Goal: Find specific page/section: Find specific page/section

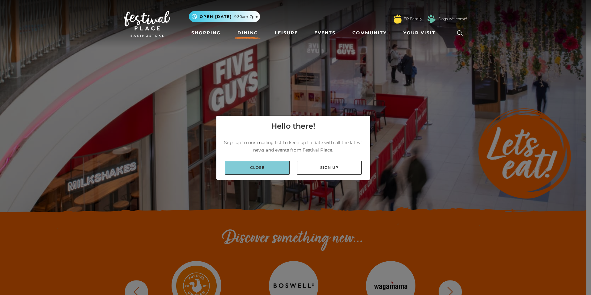
click at [274, 168] on link "Close" at bounding box center [257, 168] width 65 height 14
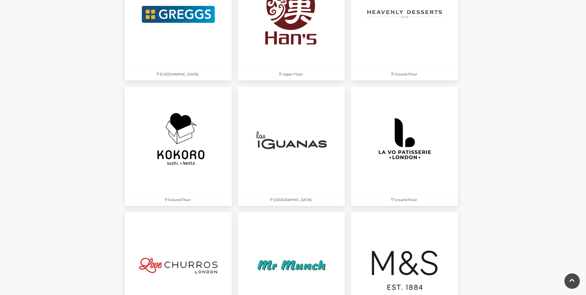
scroll to position [1298, 0]
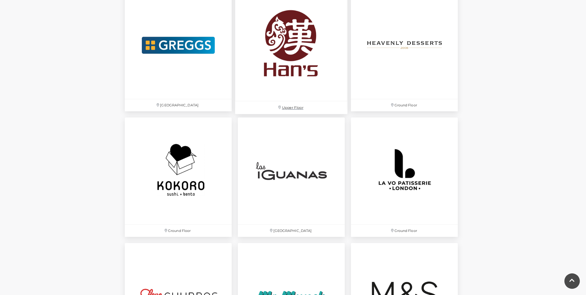
click at [288, 53] on img at bounding box center [291, 45] width 113 height 113
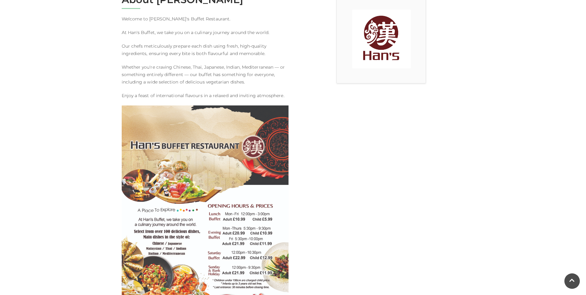
scroll to position [216, 0]
